Goal: Obtain resource: Download file/media

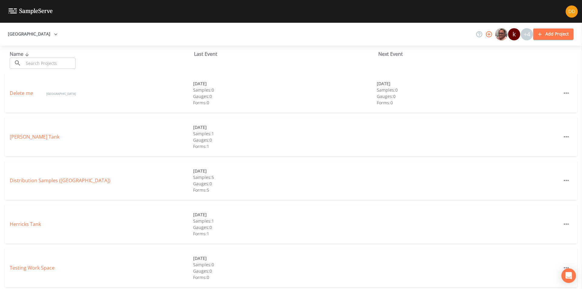
click at [7, 11] on link at bounding box center [26, 11] width 53 height 23
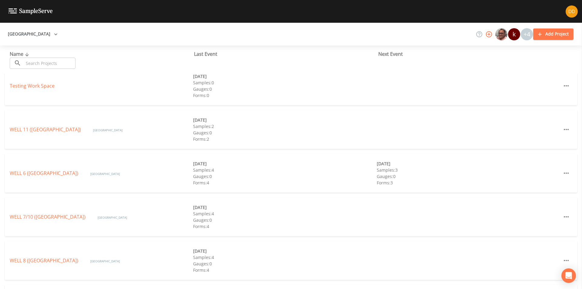
scroll to position [221, 0]
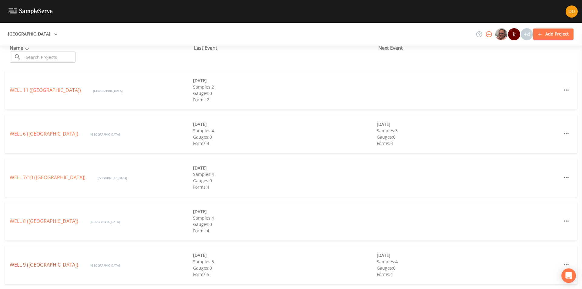
click at [74, 266] on link "WELL 9 ([GEOGRAPHIC_DATA])" at bounding box center [44, 264] width 69 height 7
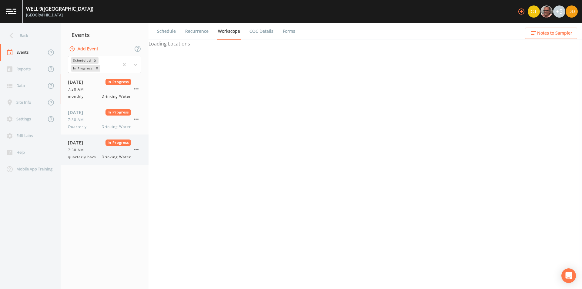
click at [80, 146] on div "[DATE] In Progress 7:30 AM quarterly bacs Drinking Water" at bounding box center [99, 149] width 63 height 20
click at [85, 150] on span "7:30 AM" at bounding box center [78, 149] width 20 height 5
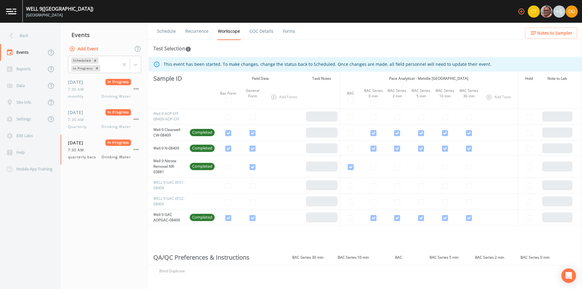
click at [260, 27] on link "COC Details" at bounding box center [262, 31] width 26 height 17
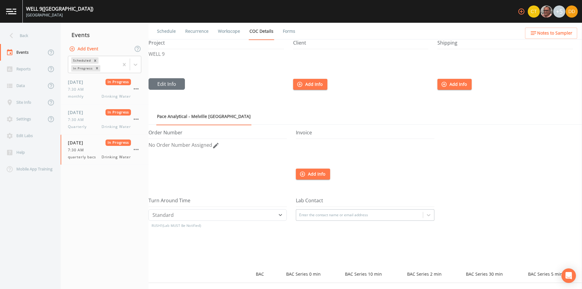
click at [261, 32] on link "COC Details" at bounding box center [262, 31] width 26 height 17
click at [285, 32] on link "Forms" at bounding box center [289, 31] width 14 height 17
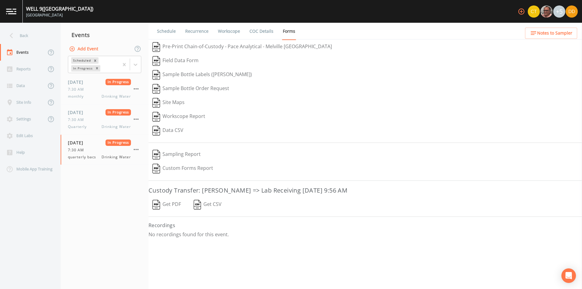
click at [199, 48] on button "Pre-Print Chain-of-Custody - Pace Analytical - Melville [GEOGRAPHIC_DATA]" at bounding box center [242, 47] width 187 height 14
click at [199, 48] on div "Pre-Print Chain-of-Custody - Pace Analytical - Melville [GEOGRAPHIC_DATA]" at bounding box center [365, 47] width 433 height 14
click at [170, 206] on button "Get PDF" at bounding box center [167, 205] width 36 height 14
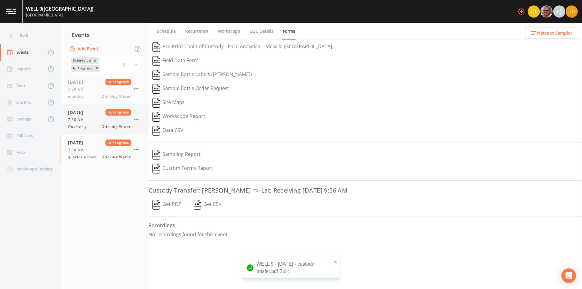
click at [83, 114] on span "[DATE]" at bounding box center [78, 112] width 20 height 6
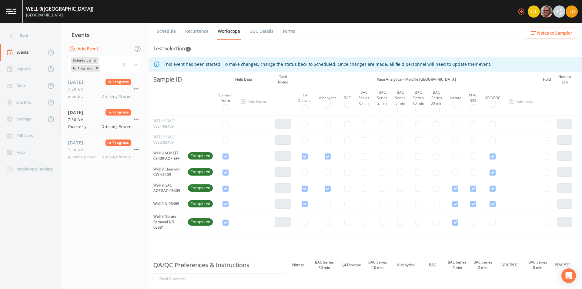
click at [256, 28] on link "COC Details" at bounding box center [262, 31] width 26 height 17
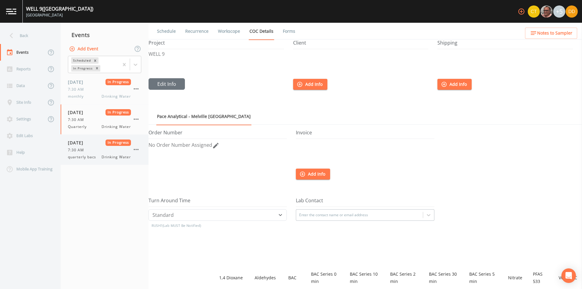
click at [87, 146] on div "[DATE] In Progress 7:30 AM quarterly bacs Drinking Water" at bounding box center [99, 149] width 63 height 20
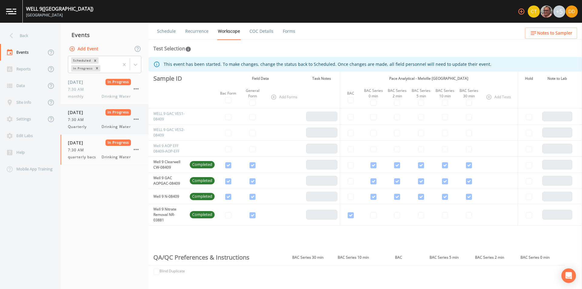
click at [85, 117] on span "7:30 AM" at bounding box center [78, 119] width 20 height 5
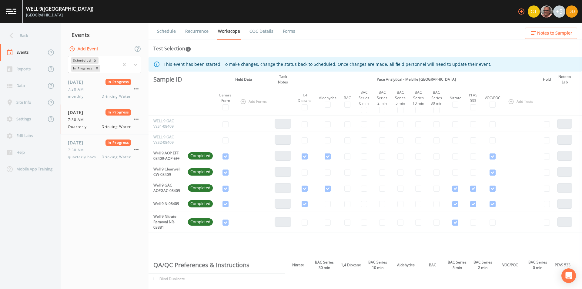
click at [284, 30] on link "Forms" at bounding box center [289, 31] width 14 height 17
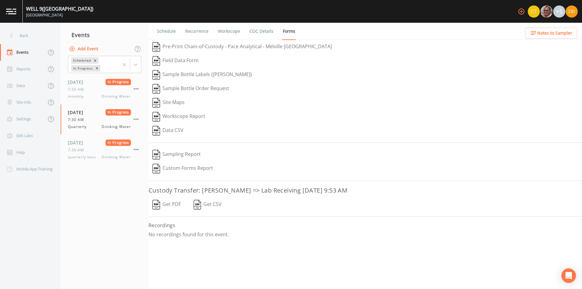
click at [165, 206] on button "Get PDF" at bounding box center [167, 205] width 36 height 14
click at [166, 206] on div "Get PDF   Get CSV" at bounding box center [365, 205] width 433 height 14
